Goal: Task Accomplishment & Management: Manage account settings

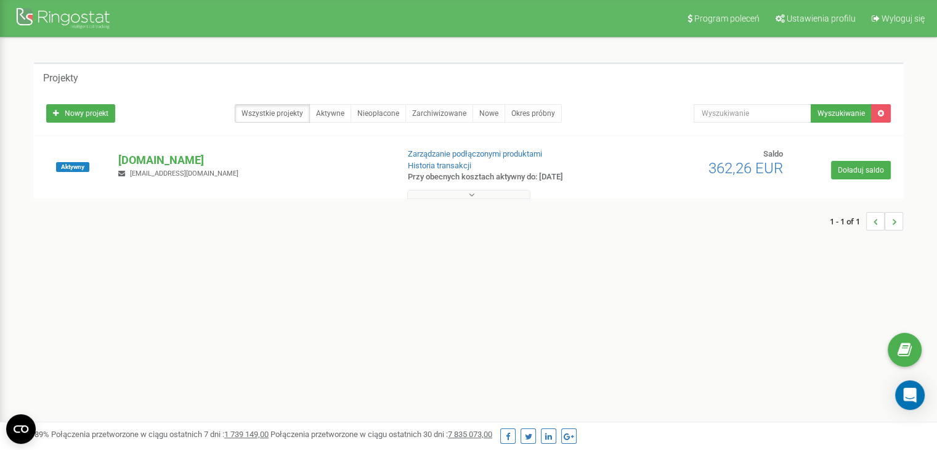
click at [464, 191] on button at bounding box center [468, 194] width 123 height 9
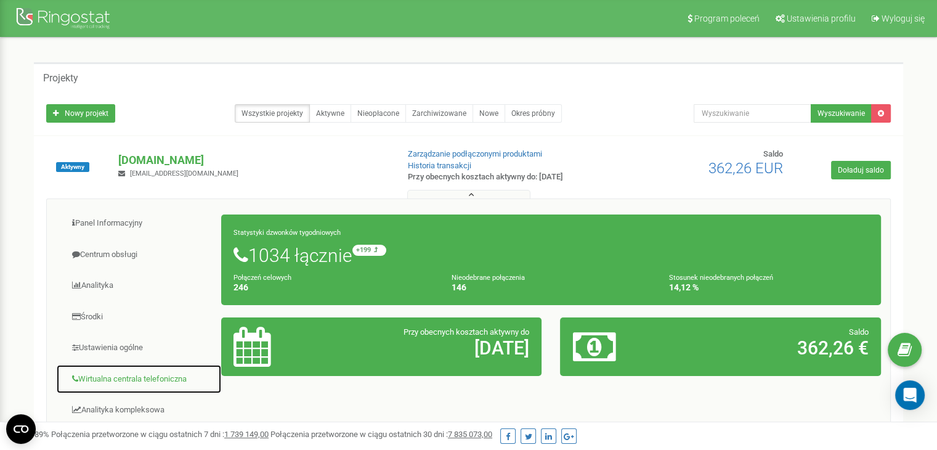
drag, startPoint x: 147, startPoint y: 375, endPoint x: 157, endPoint y: 371, distance: 11.3
click at [147, 375] on link "Wirtualna centrala telefoniczna" at bounding box center [139, 379] width 166 height 30
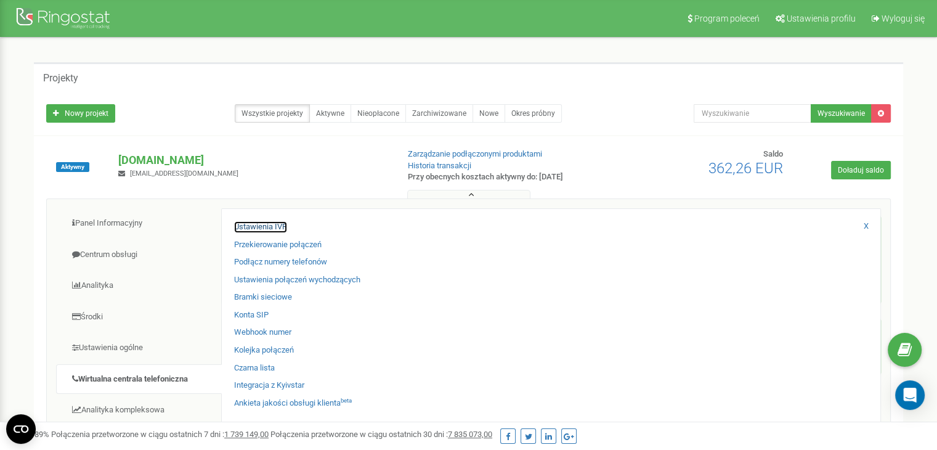
click at [264, 223] on link "Ustawienia IVR" at bounding box center [260, 227] width 53 height 12
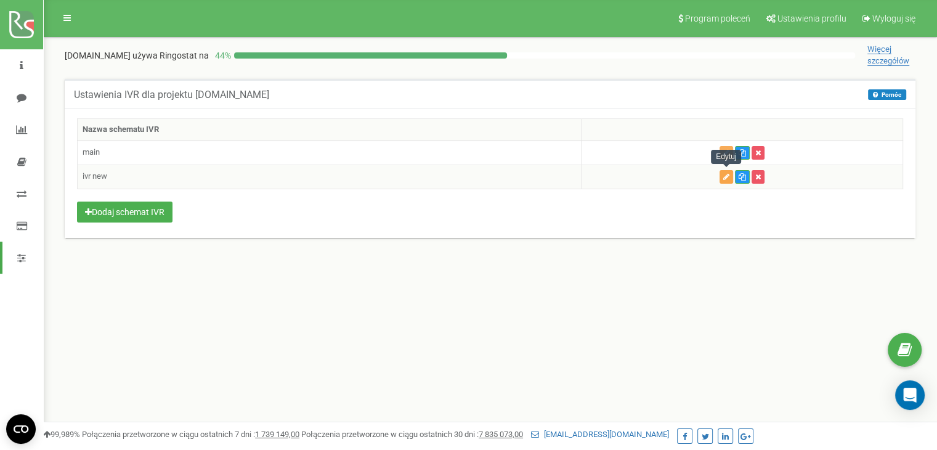
click at [722, 171] on button "button" at bounding box center [727, 177] width 14 height 14
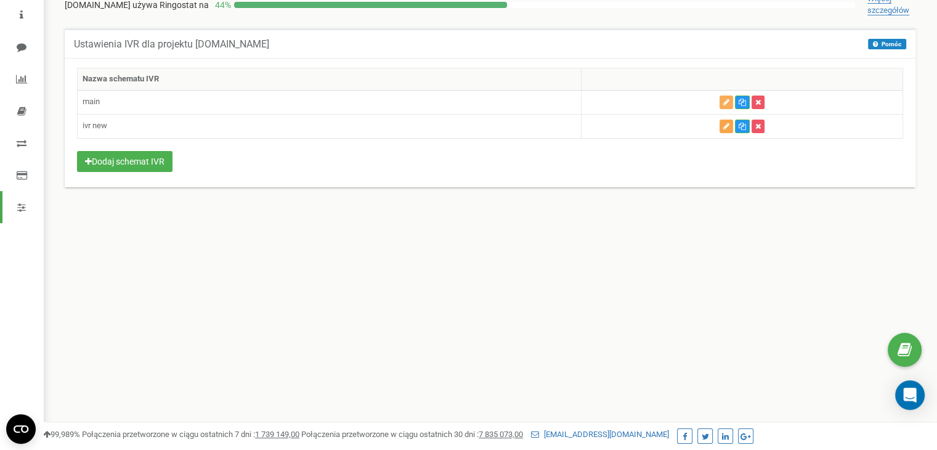
scroll to position [123, 0]
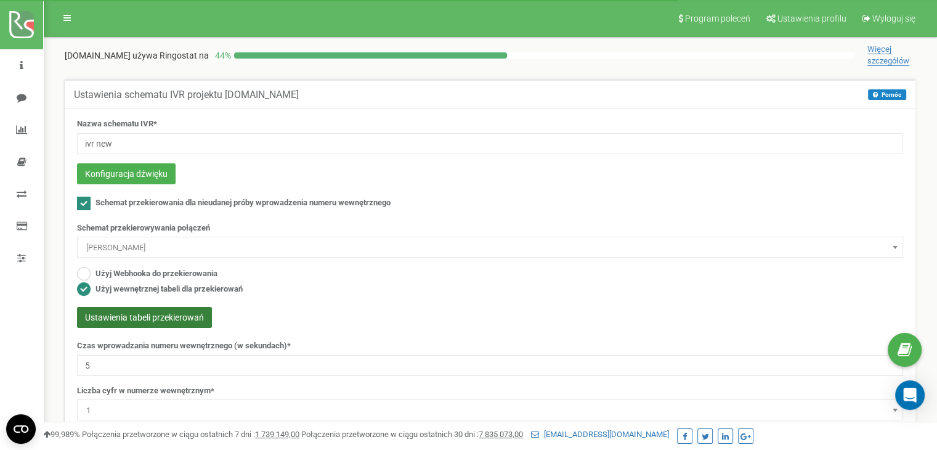
click at [139, 317] on button "Ustawienia tabeli przekierowań" at bounding box center [144, 317] width 135 height 21
